Goal: Task Accomplishment & Management: Use online tool/utility

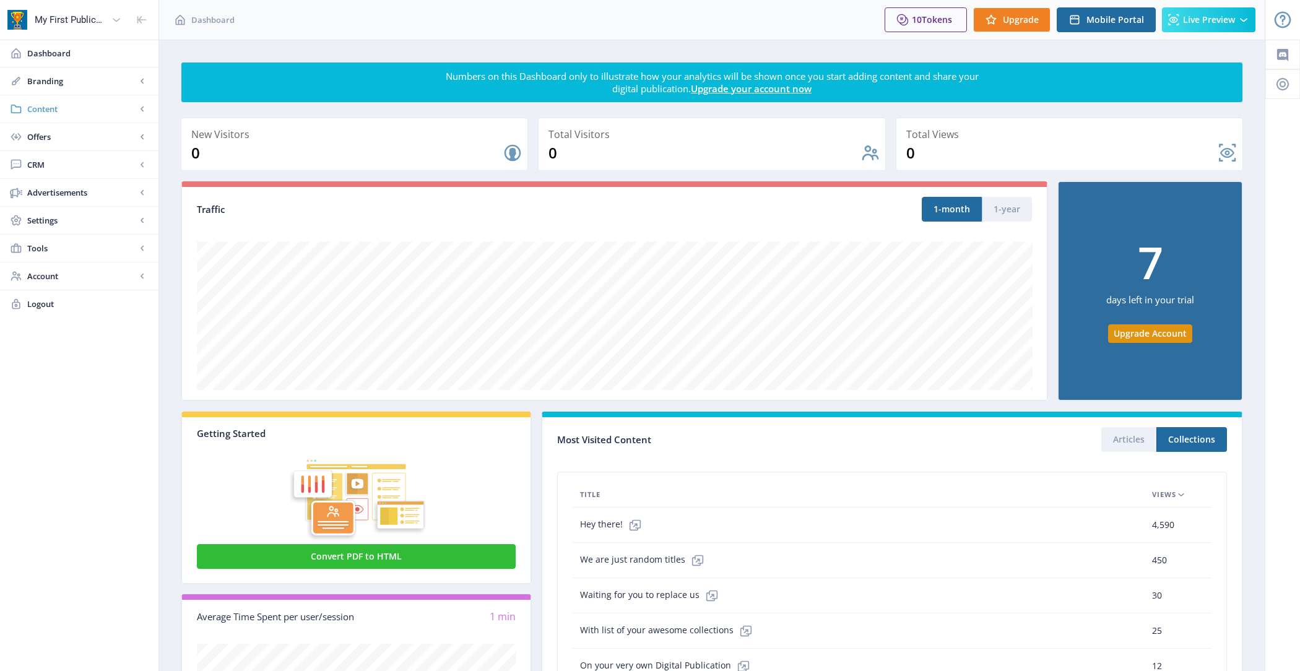
click at [80, 108] on span "Content" at bounding box center [81, 109] width 109 height 12
click at [94, 188] on span "Import PDF" at bounding box center [93, 192] width 107 height 12
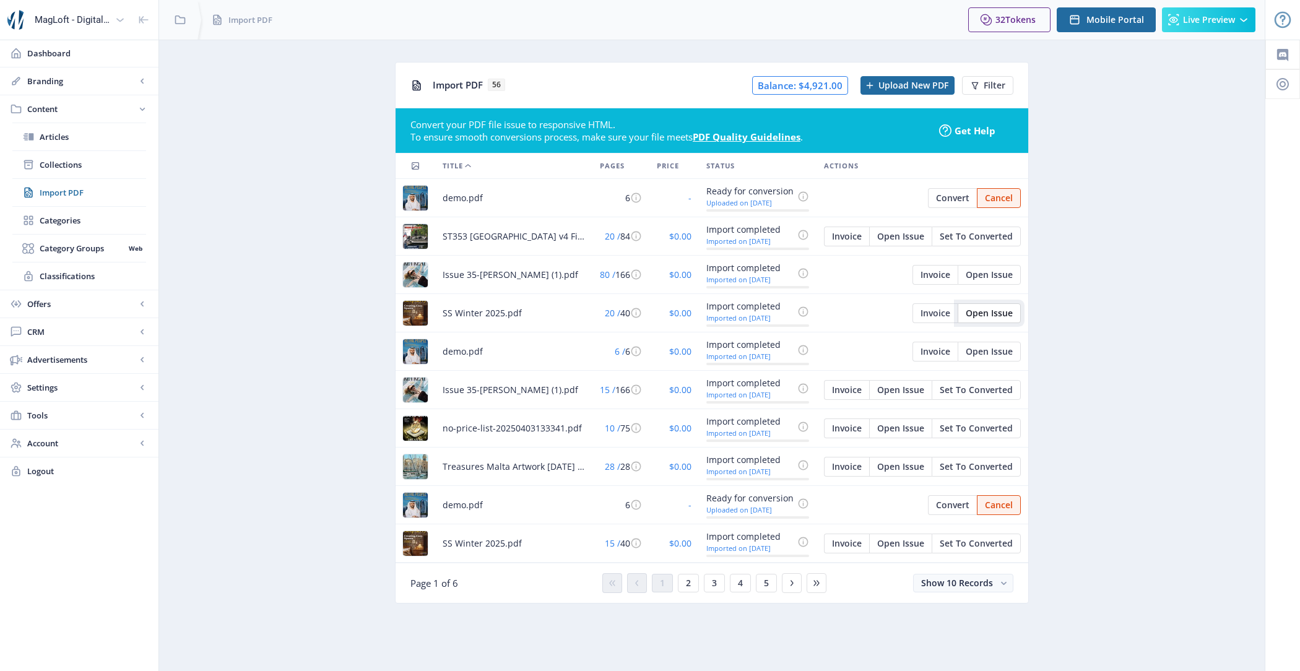
click at [998, 320] on button "Open Issue" at bounding box center [989, 313] width 63 height 20
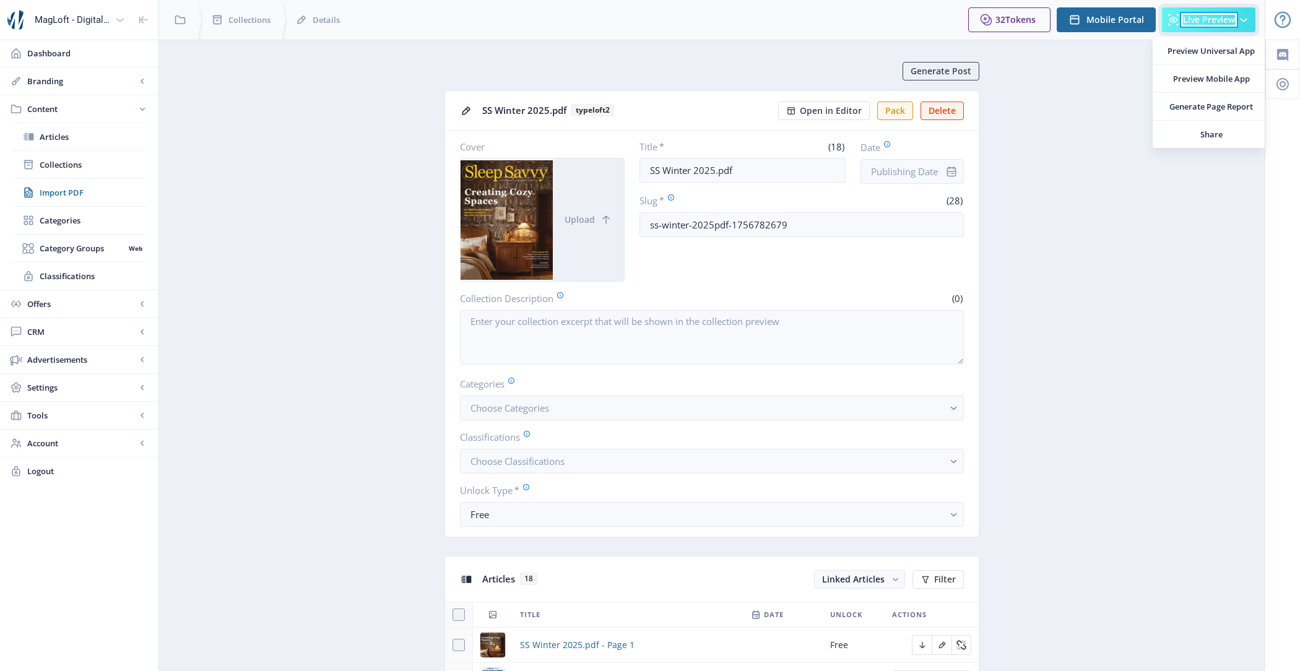
click at [1217, 21] on span "Live Preview" at bounding box center [1209, 20] width 52 height 10
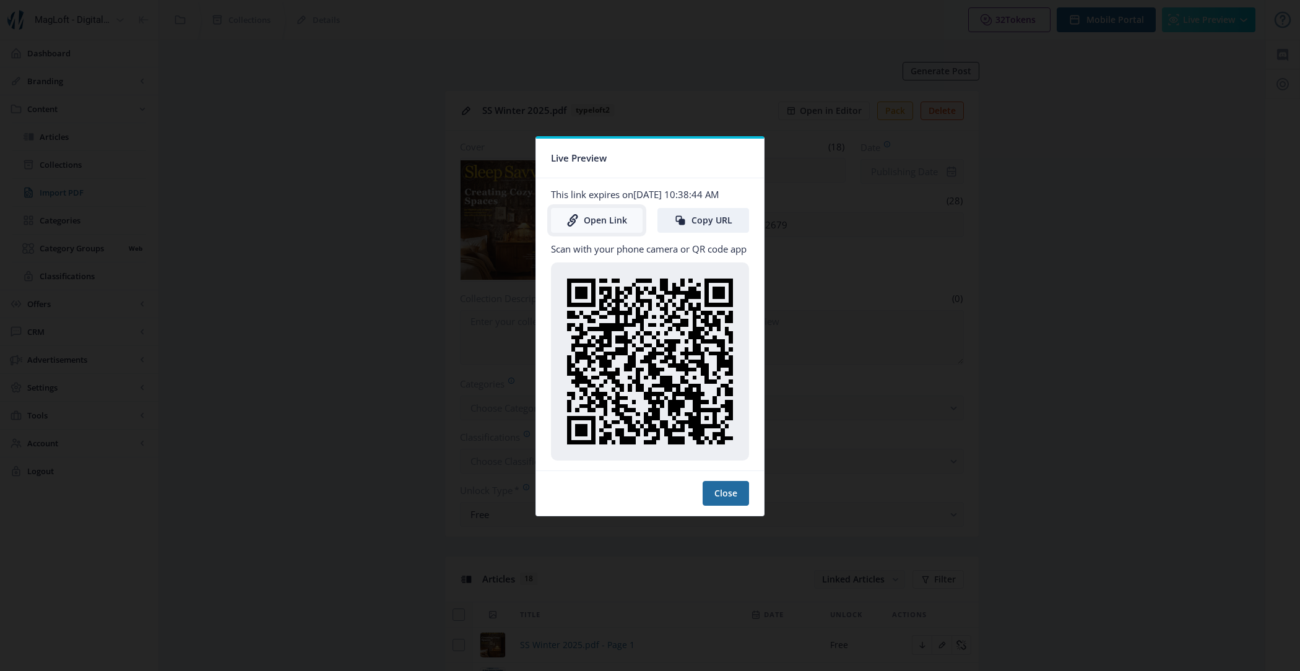
click at [591, 218] on link "Open Link" at bounding box center [597, 220] width 92 height 25
click at [733, 488] on button "Close" at bounding box center [726, 493] width 46 height 25
